Goal: Information Seeking & Learning: Learn about a topic

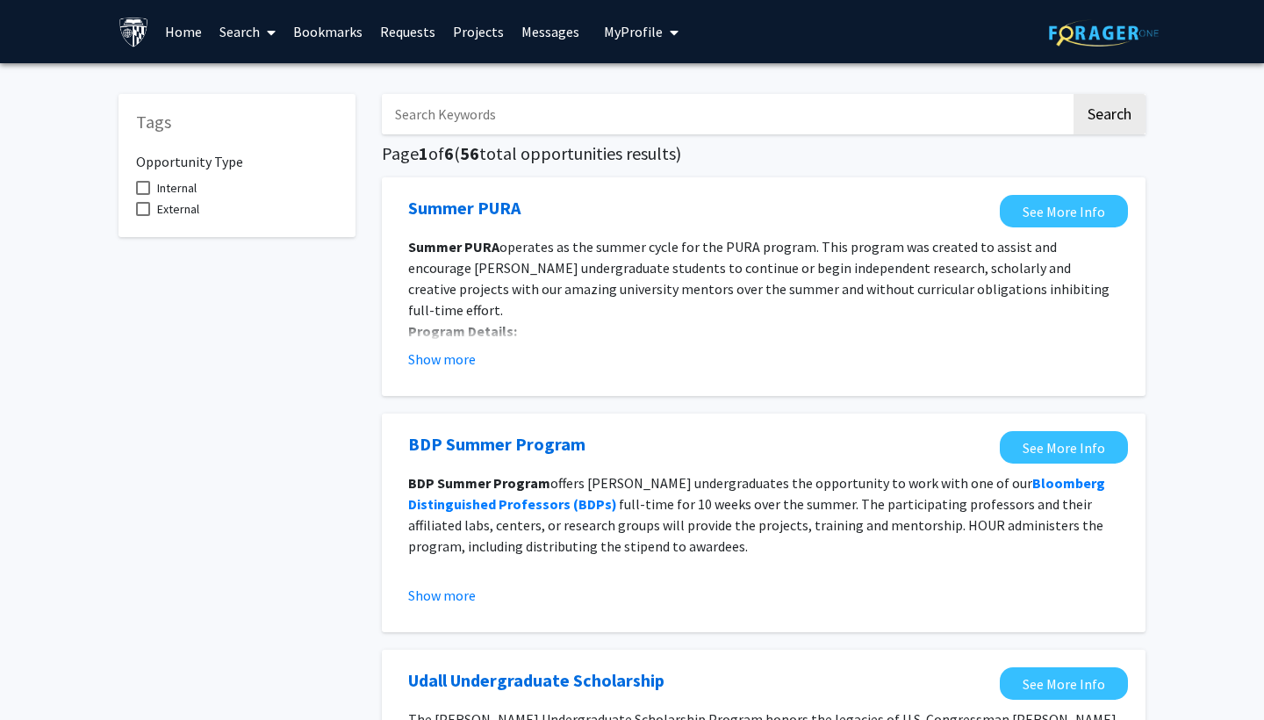
click at [247, 27] on link "Search" at bounding box center [248, 31] width 74 height 61
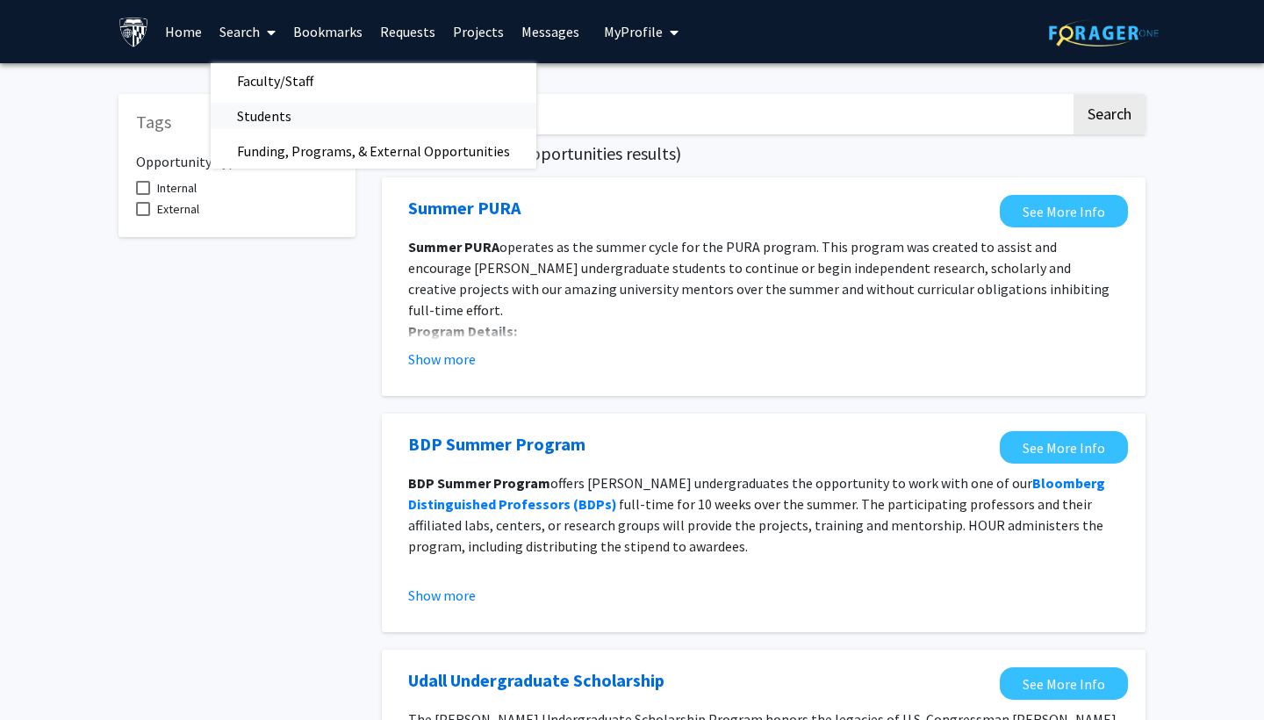
click at [272, 112] on span "Students" at bounding box center [264, 115] width 107 height 35
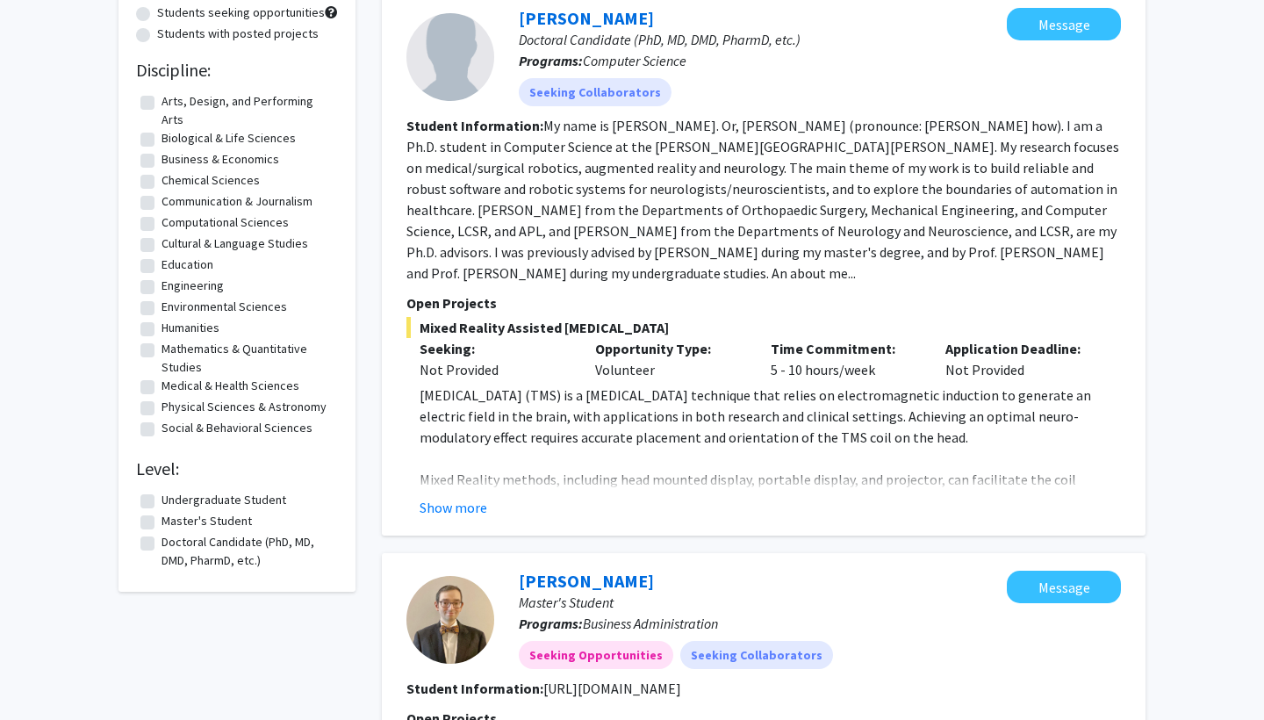
scroll to position [247, 0]
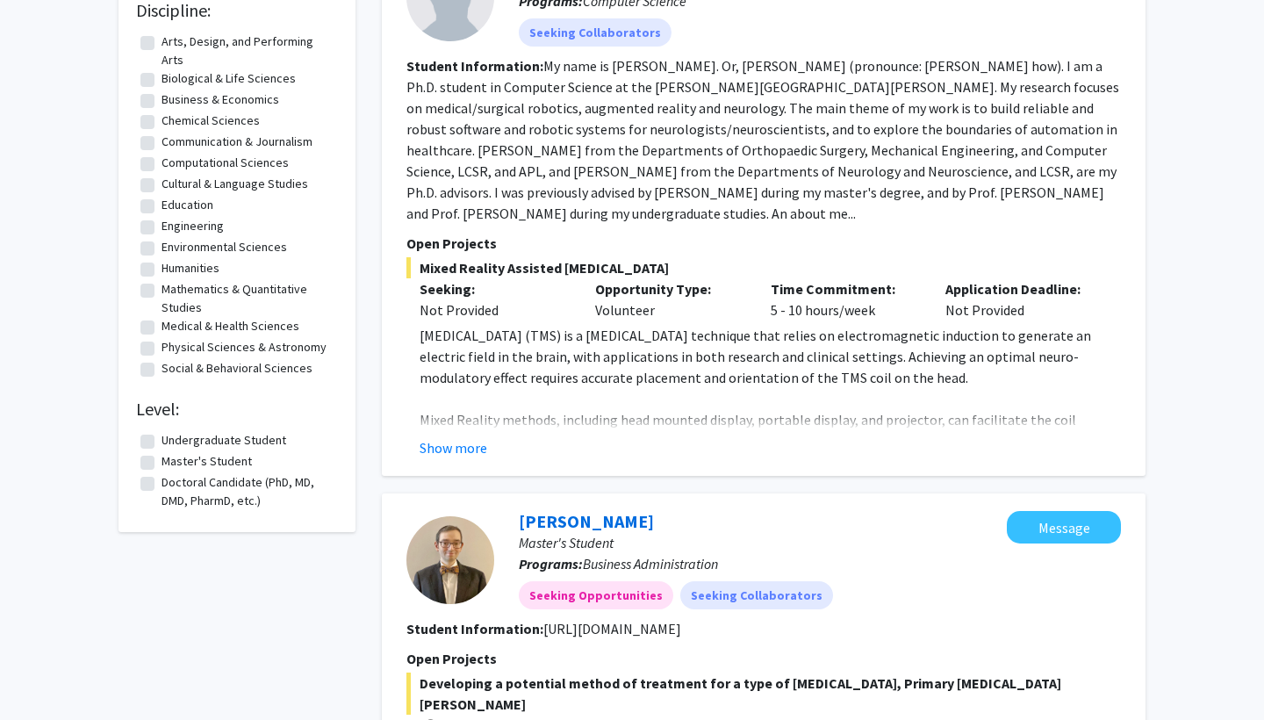
click at [182, 442] on label "Undergraduate Student" at bounding box center [224, 440] width 125 height 18
click at [173, 442] on input "Undergraduate Student" at bounding box center [167, 436] width 11 height 11
checkbox input "true"
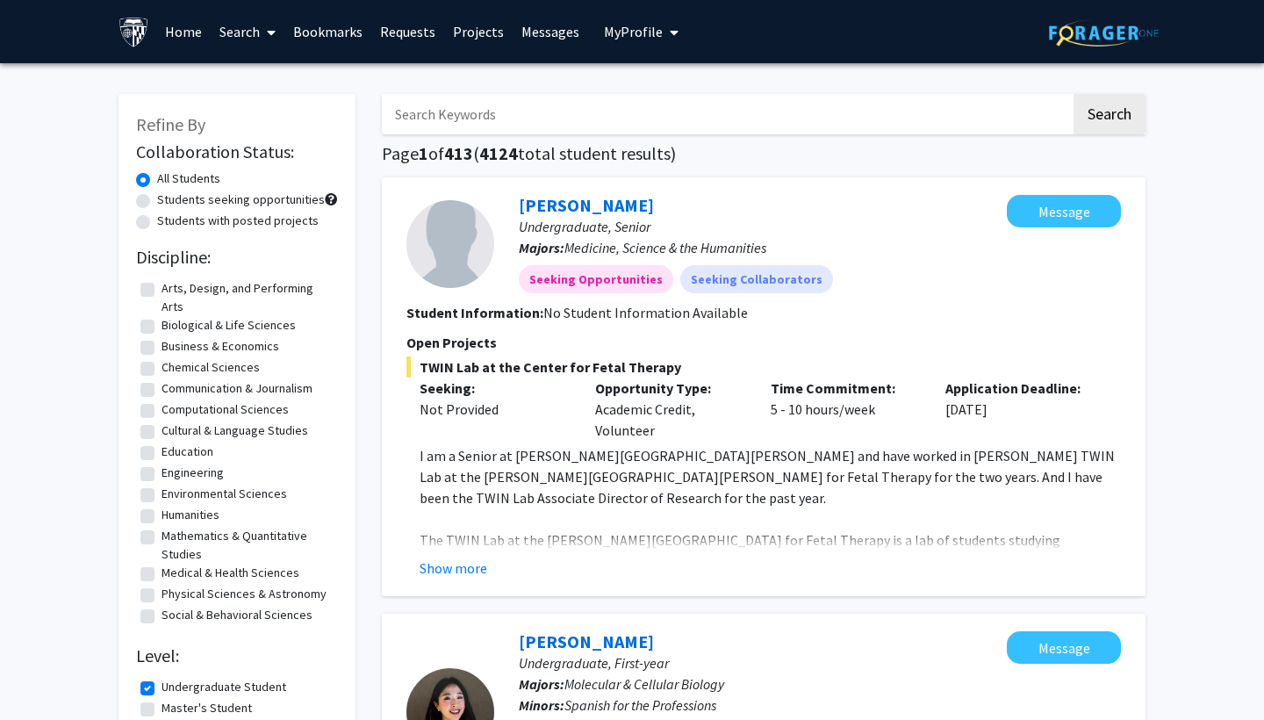
click at [573, 121] on input "Search Keywords" at bounding box center [726, 114] width 689 height 40
type input "Finance"
click at [1109, 117] on button "Search" at bounding box center [1110, 114] width 72 height 40
checkbox input "false"
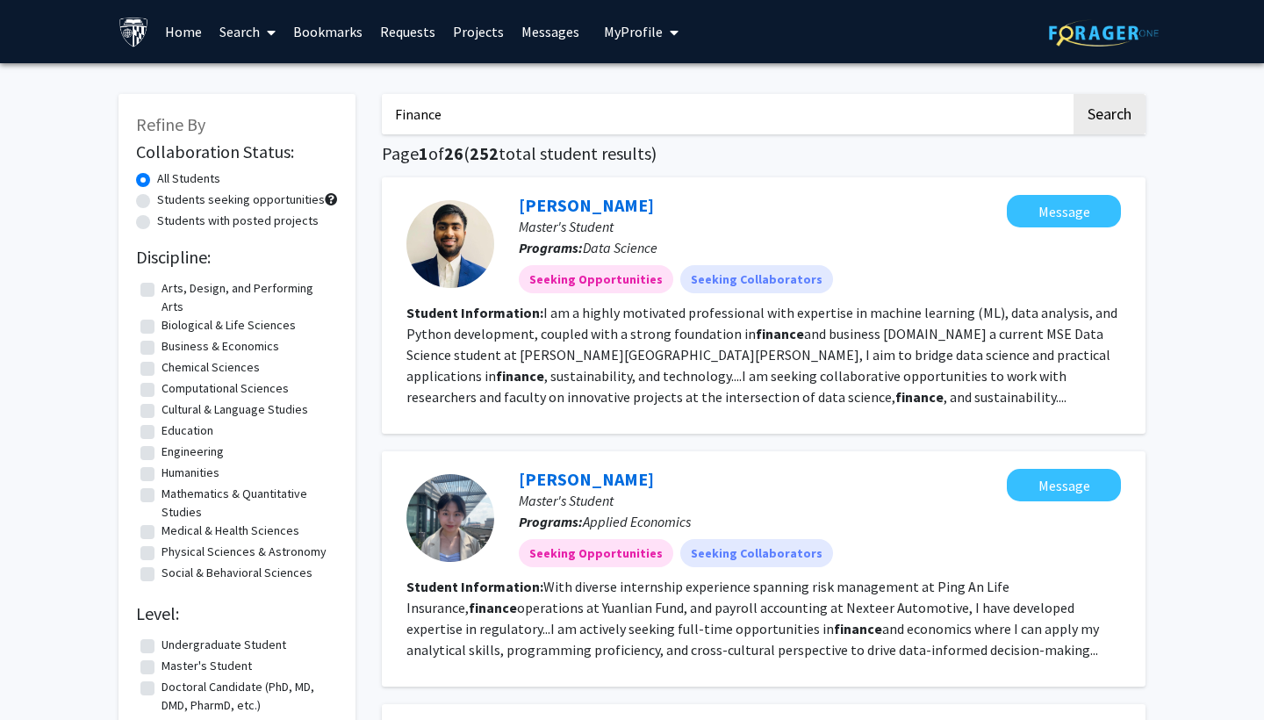
drag, startPoint x: 556, startPoint y: 122, endPoint x: 347, endPoint y: 119, distance: 209.0
click at [652, 400] on fg-read-more "I am a highly motivated professional with expertise in machine learning (ML), d…" at bounding box center [762, 355] width 711 height 102
click at [626, 202] on link "[PERSON_NAME]" at bounding box center [586, 205] width 135 height 22
